Goal: Task Accomplishment & Management: Complete application form

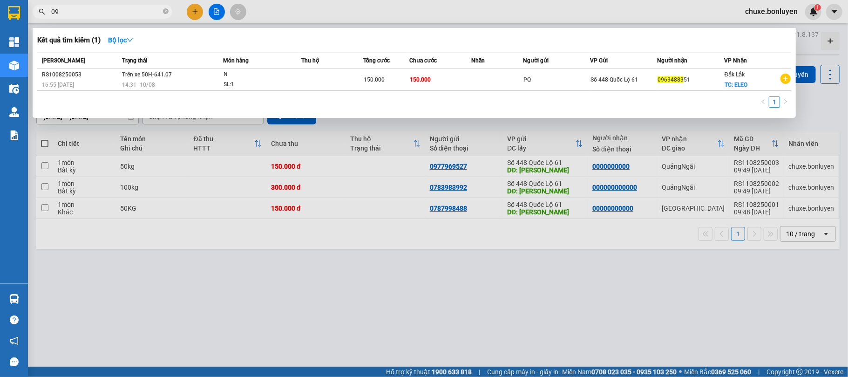
type input "0"
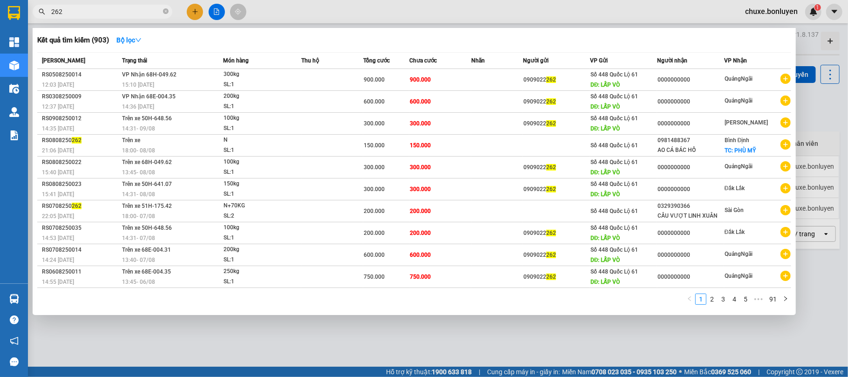
click at [160, 12] on input "262" at bounding box center [106, 12] width 110 height 10
type input "2"
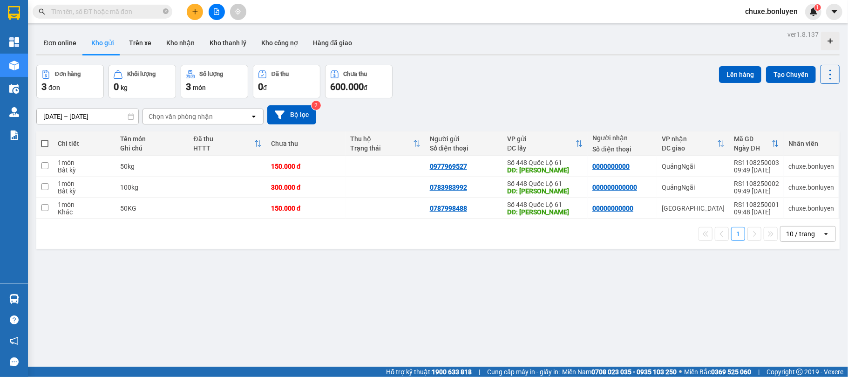
type input "4"
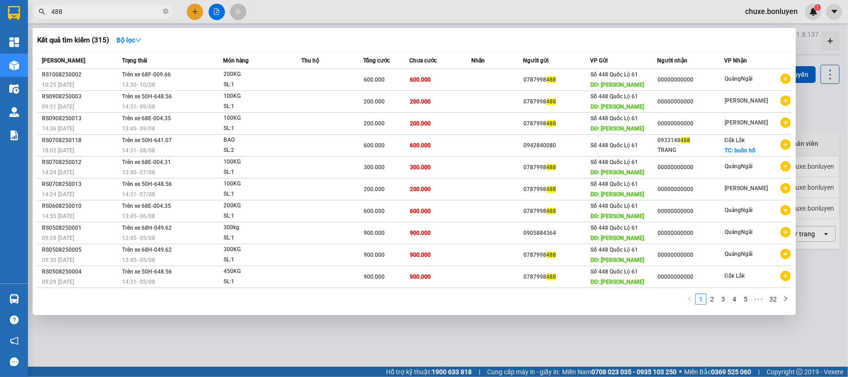
type input "488"
click at [165, 10] on icon "close-circle" at bounding box center [166, 11] width 6 height 6
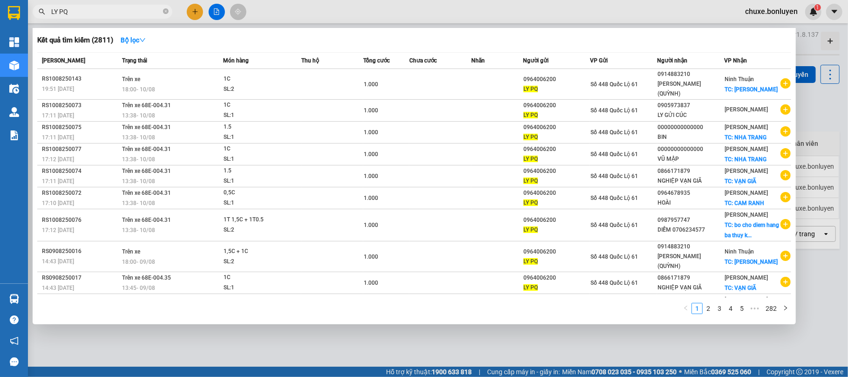
drag, startPoint x: 74, startPoint y: 14, endPoint x: 47, endPoint y: 8, distance: 27.1
click at [40, 8] on div "LY PQ" at bounding box center [91, 12] width 182 height 14
type input "LY PQ"
click at [706, 310] on link "2" at bounding box center [708, 308] width 10 height 10
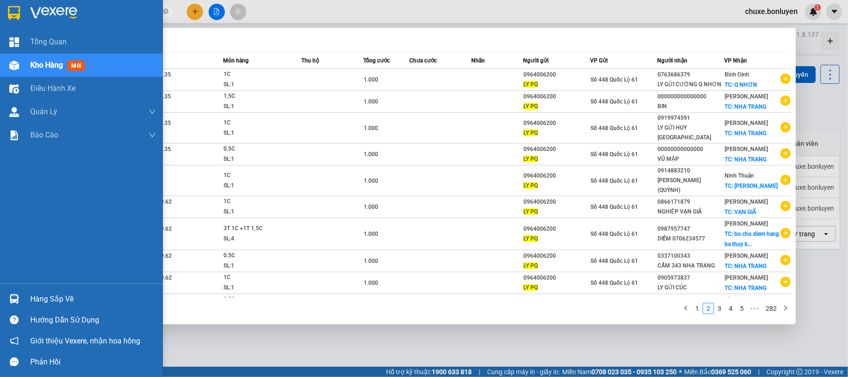
click at [30, 27] on div at bounding box center [81, 15] width 163 height 30
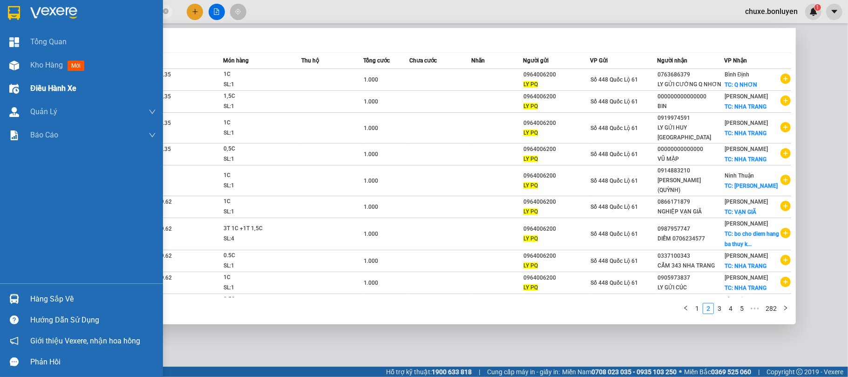
click at [43, 41] on span "Tổng Quan" at bounding box center [48, 42] width 36 height 12
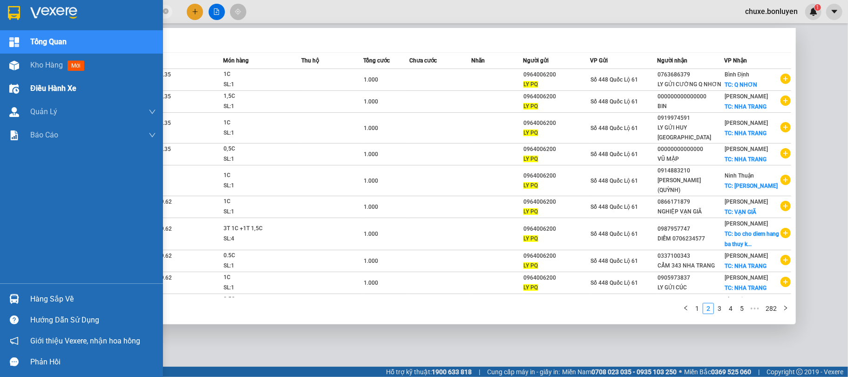
click at [41, 81] on div "Điều hành xe" at bounding box center [93, 88] width 126 height 23
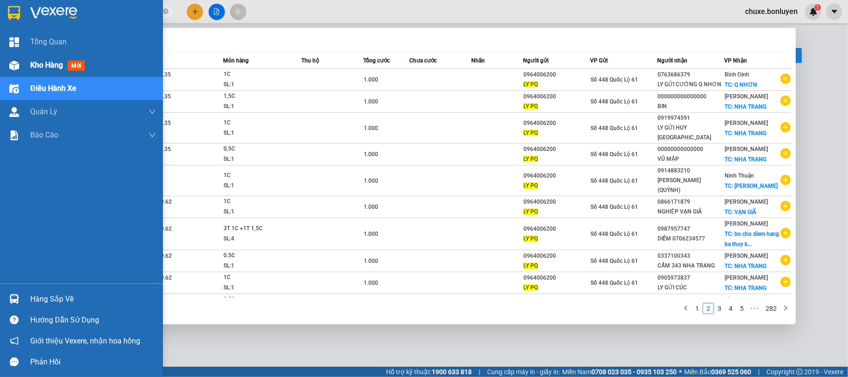
click at [61, 68] on span "Kho hàng" at bounding box center [46, 65] width 33 height 9
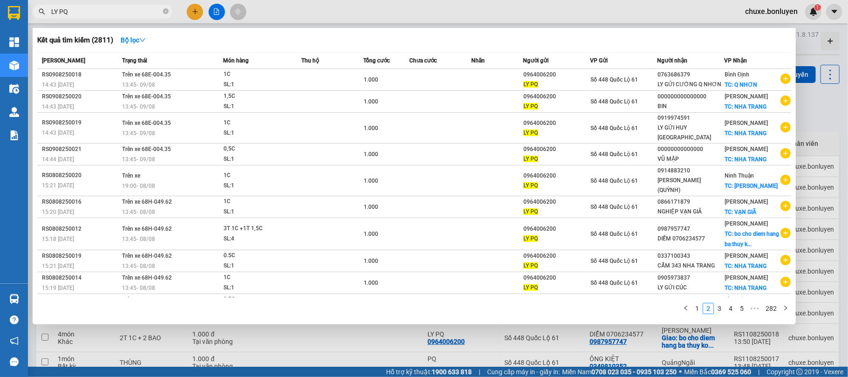
click at [170, 10] on span "LY PQ" at bounding box center [103, 12] width 140 height 14
click at [167, 11] on icon "close-circle" at bounding box center [166, 11] width 6 height 6
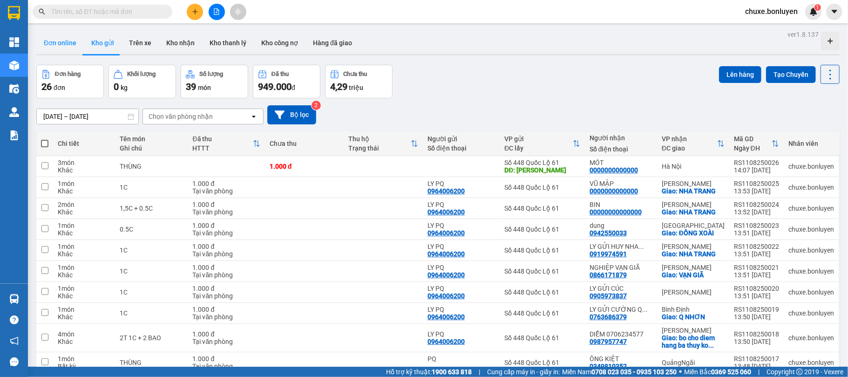
click at [78, 47] on button "Đơn online" at bounding box center [59, 43] width 47 height 22
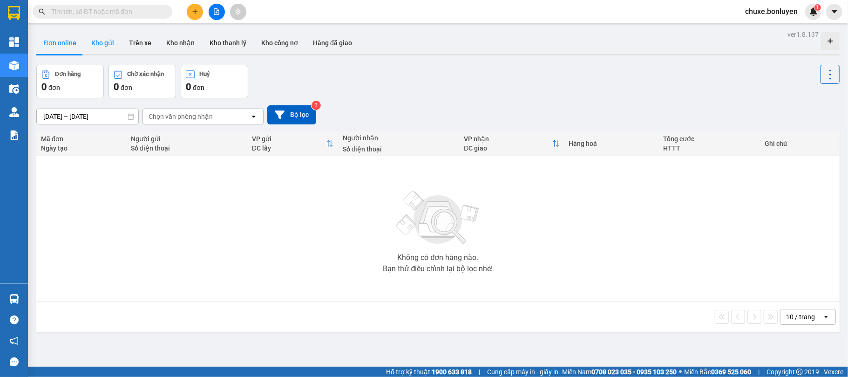
click at [115, 41] on button "Kho gửi" at bounding box center [103, 43] width 38 height 22
type input "[DATE] – [DATE]"
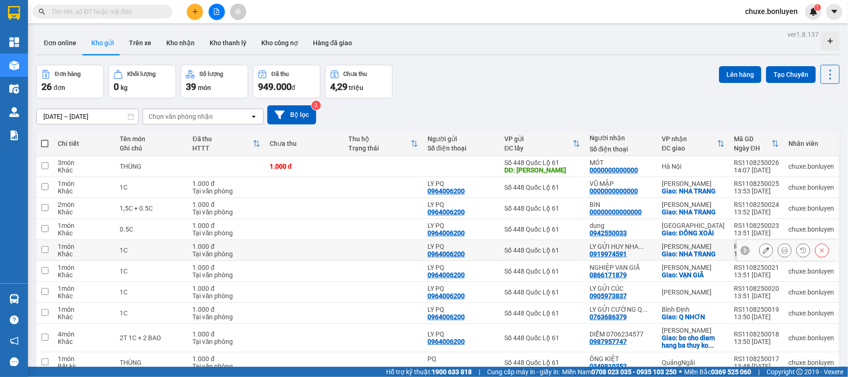
scroll to position [47, 0]
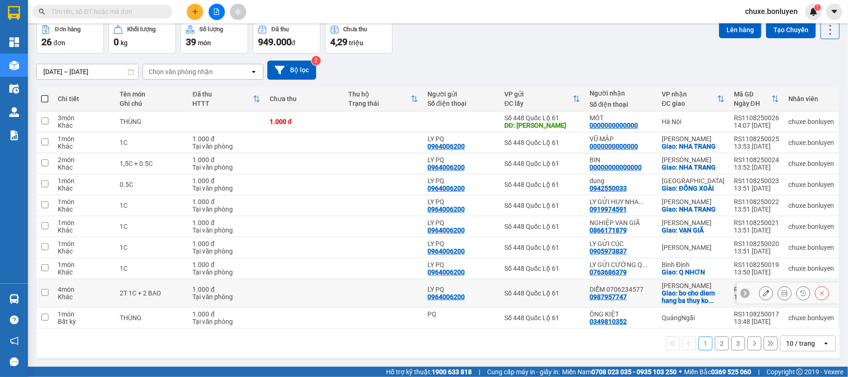
click at [86, 295] on div "Khác" at bounding box center [84, 296] width 53 height 7
checkbox input "true"
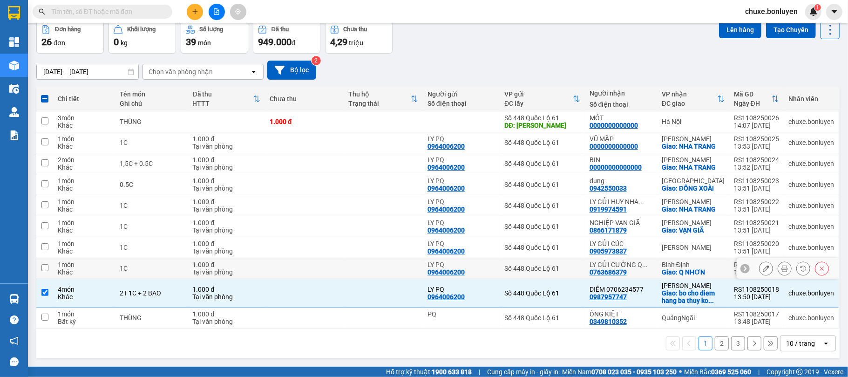
click at [85, 274] on div "Khác" at bounding box center [84, 271] width 53 height 7
checkbox input "true"
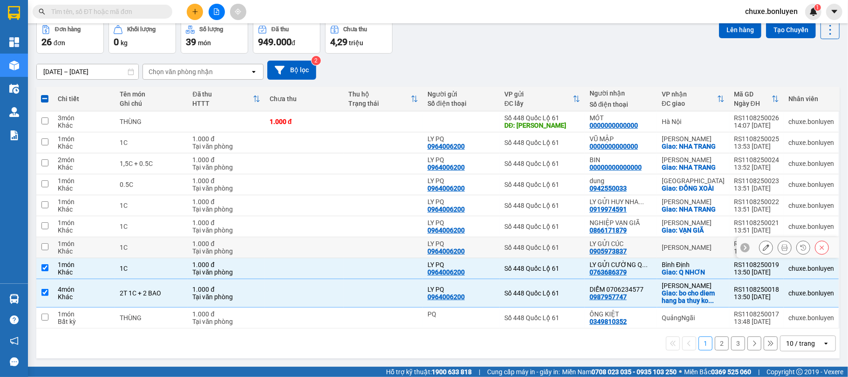
click at [91, 245] on div "1 món" at bounding box center [84, 243] width 53 height 7
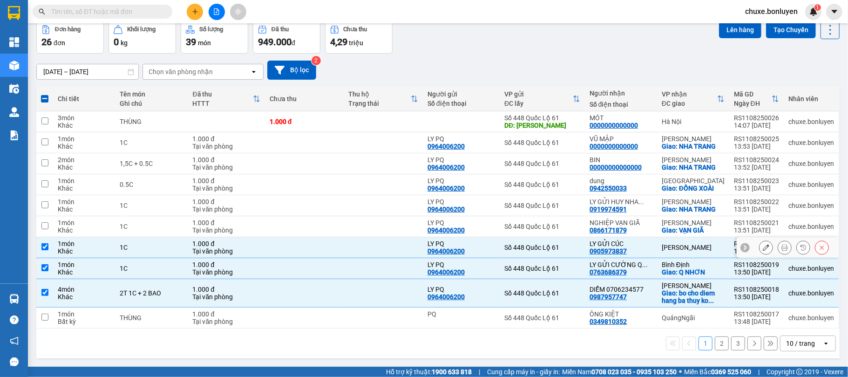
checkbox input "true"
click at [88, 226] on div "Khác" at bounding box center [84, 229] width 53 height 7
checkbox input "true"
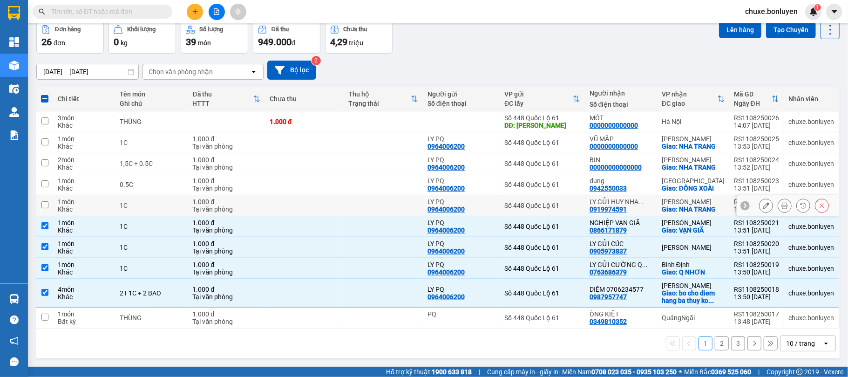
click at [95, 200] on div "1 món" at bounding box center [84, 201] width 53 height 7
checkbox input "true"
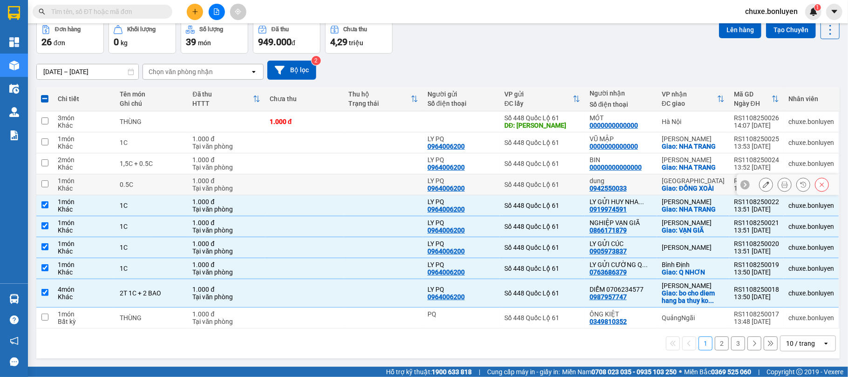
click at [103, 180] on div "1 món" at bounding box center [84, 180] width 53 height 7
checkbox input "true"
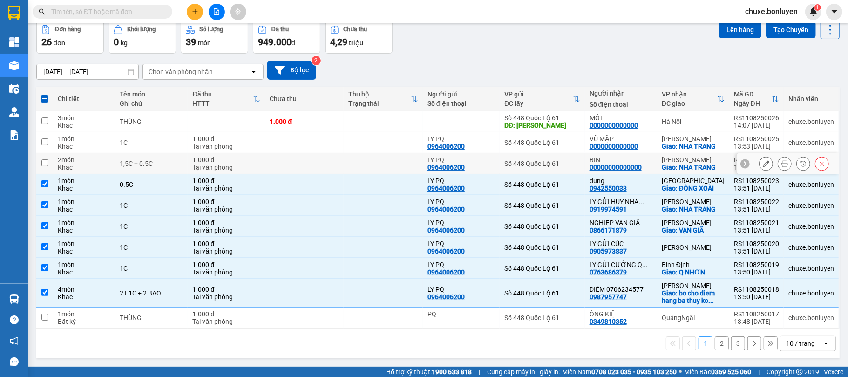
click at [102, 167] on div "Khác" at bounding box center [84, 166] width 53 height 7
checkbox input "true"
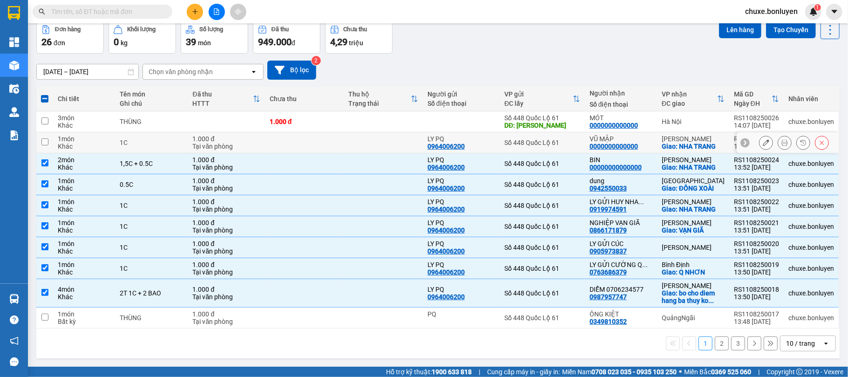
click at [97, 144] on div "Khác" at bounding box center [84, 145] width 53 height 7
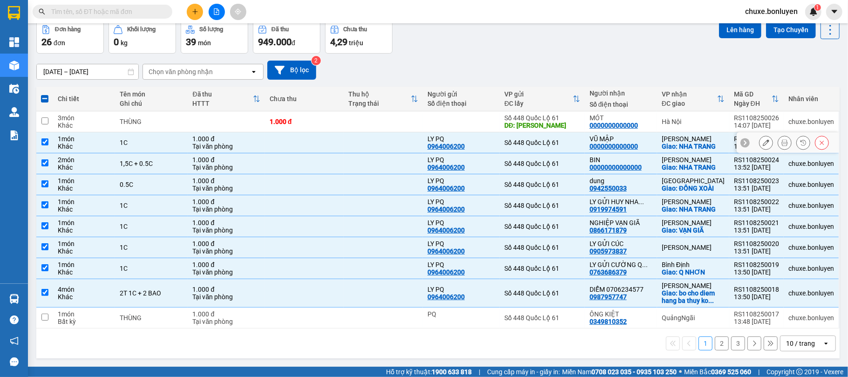
click at [40, 135] on td at bounding box center [44, 142] width 17 height 21
checkbox input "false"
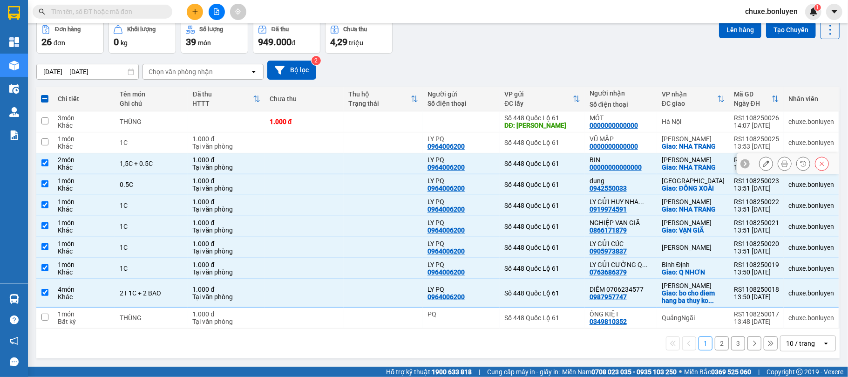
click at [42, 168] on td at bounding box center [44, 163] width 17 height 21
checkbox input "false"
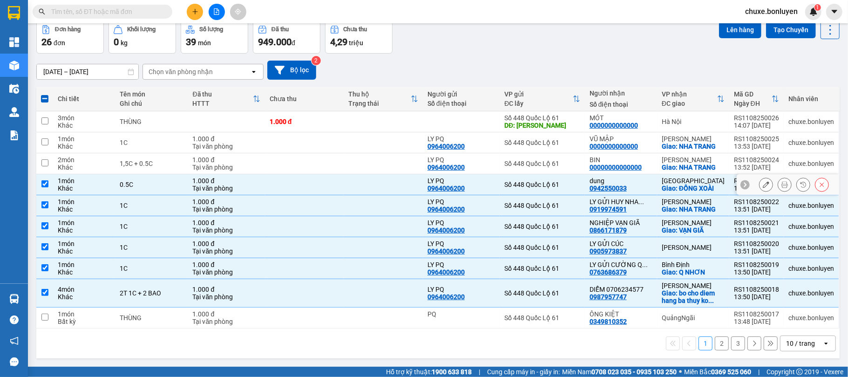
drag, startPoint x: 41, startPoint y: 191, endPoint x: 38, endPoint y: 198, distance: 7.5
click at [40, 194] on tbody "3 món Khác THÙNG 1.000 đ Số 448 Quốc Lộ 61 DĐ: [PERSON_NAME] PHÁT MÓT 000000000…" at bounding box center [437, 219] width 803 height 217
click at [42, 232] on td at bounding box center [44, 226] width 17 height 21
checkbox input "false"
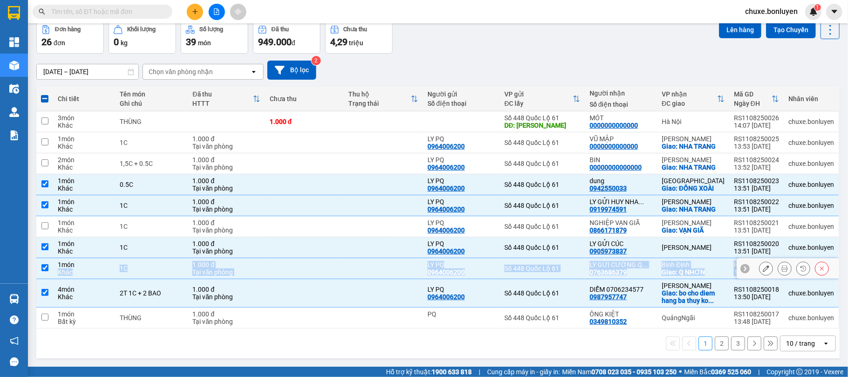
drag, startPoint x: 58, startPoint y: 278, endPoint x: 58, endPoint y: 291, distance: 12.6
click at [58, 286] on tbody "3 món Khác THÙNG 1.000 đ Số 448 Quốc Lộ 61 DĐ: [PERSON_NAME] PHÁT MÓT 000000000…" at bounding box center [437, 219] width 803 height 217
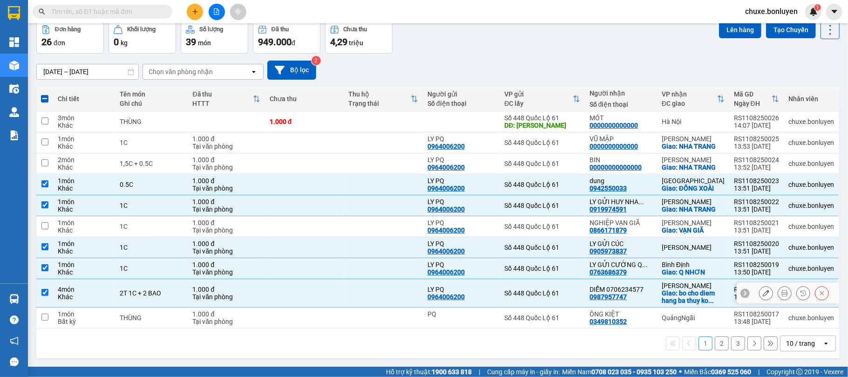
click at [60, 295] on div "Khác" at bounding box center [84, 296] width 53 height 7
checkbox input "false"
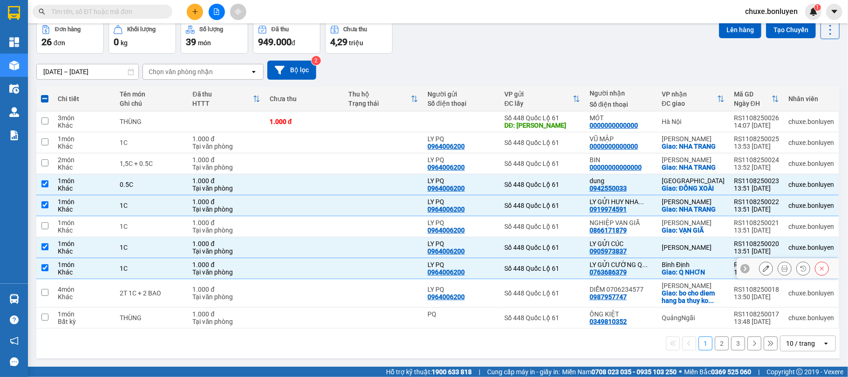
click at [73, 267] on div "1 món" at bounding box center [84, 264] width 53 height 7
checkbox input "false"
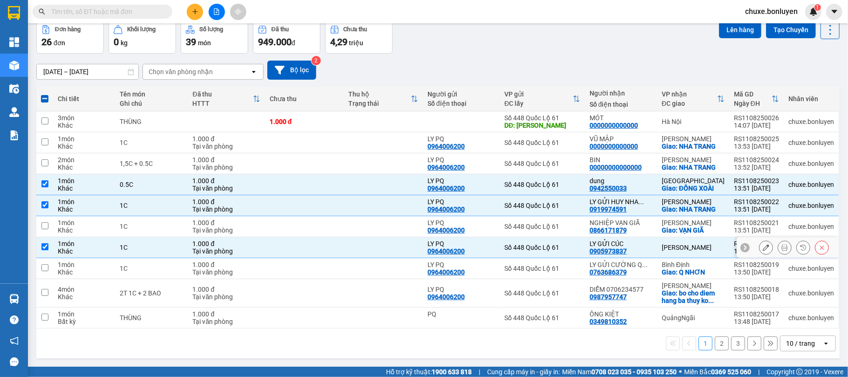
click at [80, 250] on div "Khác" at bounding box center [84, 250] width 53 height 7
checkbox input "false"
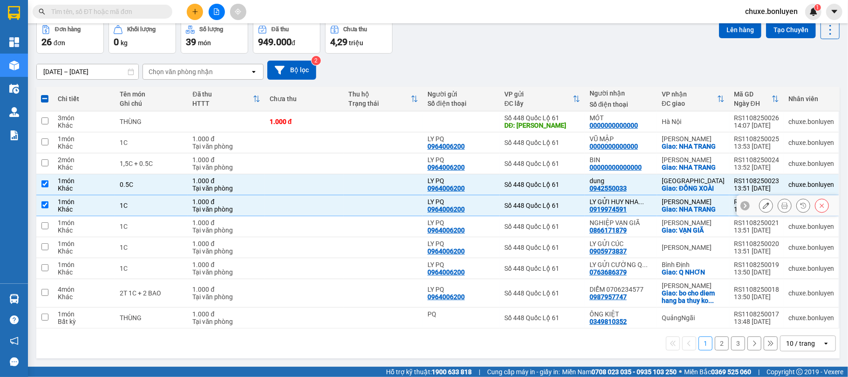
click at [95, 201] on div "1 món" at bounding box center [84, 201] width 53 height 7
checkbox input "false"
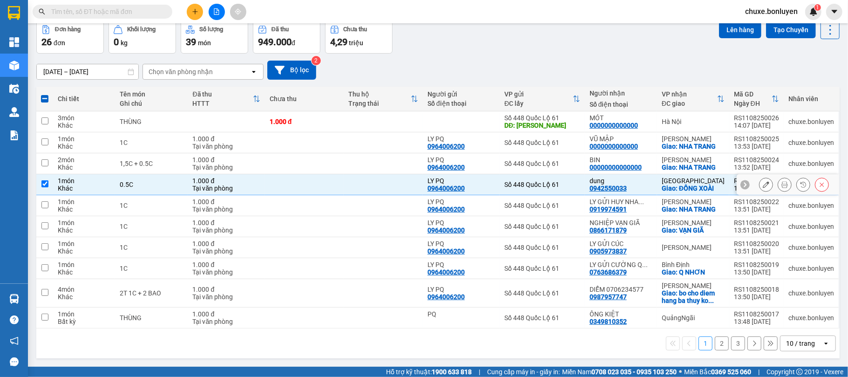
click at [101, 181] on div "1 món" at bounding box center [84, 180] width 53 height 7
checkbox input "false"
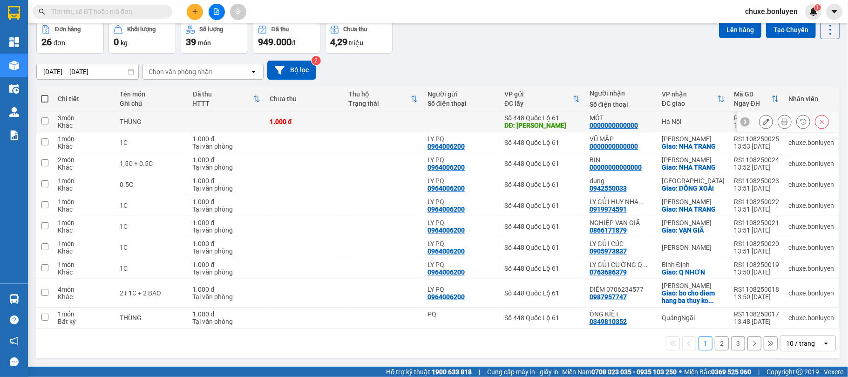
click at [763, 118] on button at bounding box center [766, 122] width 13 height 16
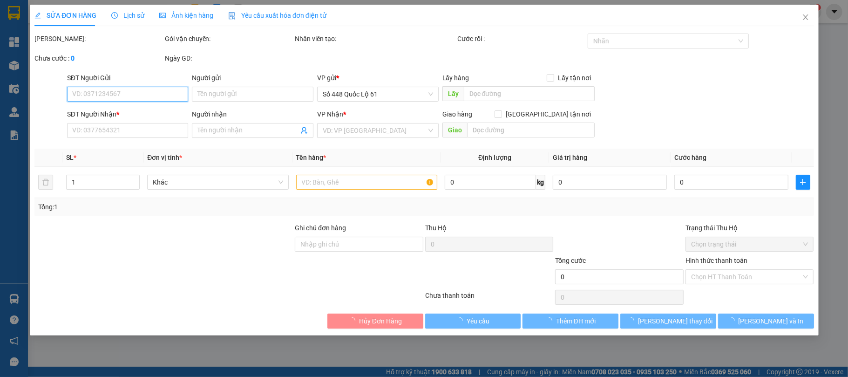
type input "[PERSON_NAME]"
type input "0000000000000"
type input "MÓT"
type input "1.000"
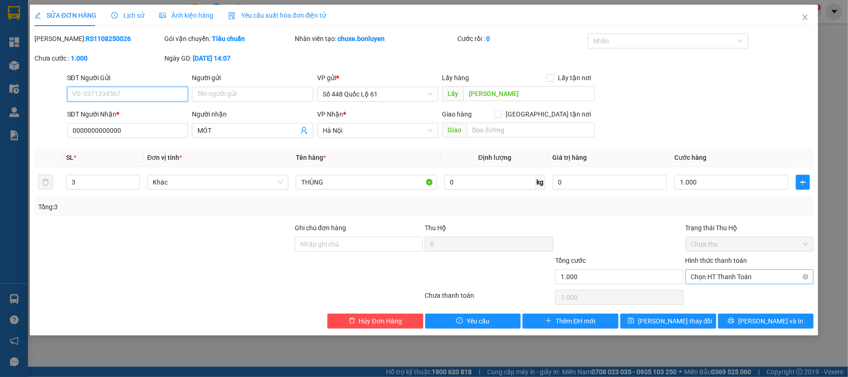
click at [733, 282] on span "Chọn HT Thanh Toán" at bounding box center [749, 277] width 117 height 14
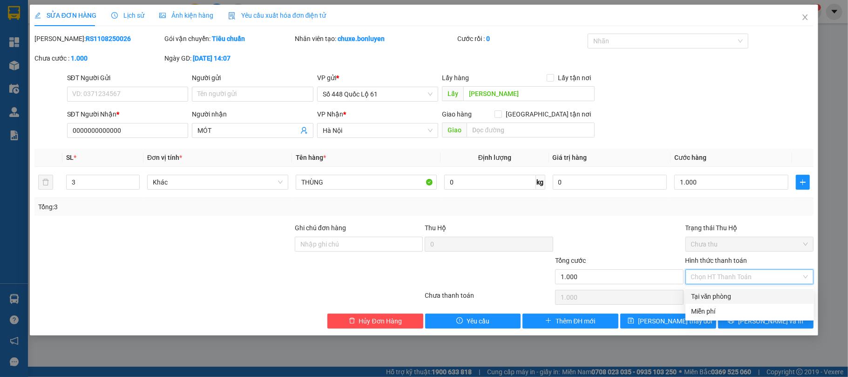
click at [720, 293] on div "Tại văn phòng" at bounding box center [749, 296] width 117 height 10
type input "0"
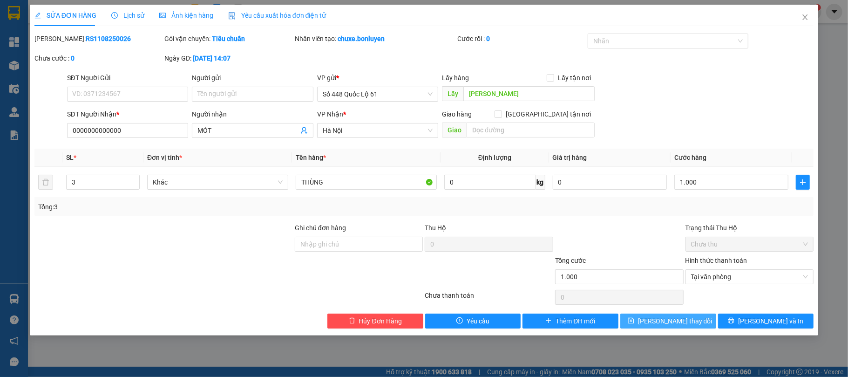
click at [679, 321] on span "[PERSON_NAME] thay đổi" at bounding box center [675, 321] width 75 height 10
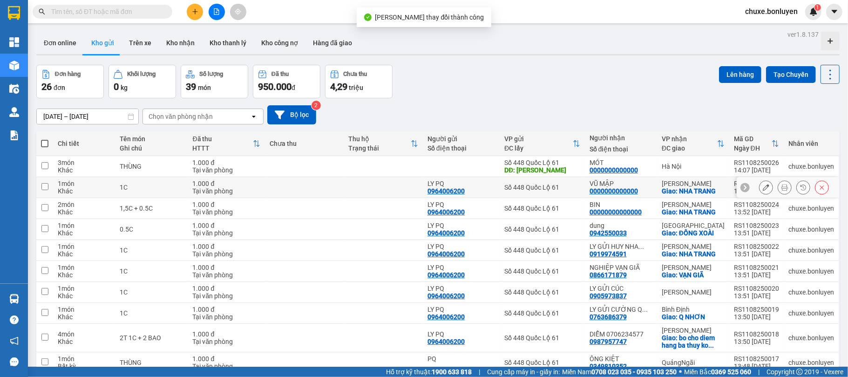
scroll to position [47, 0]
